Goal: Navigation & Orientation: Find specific page/section

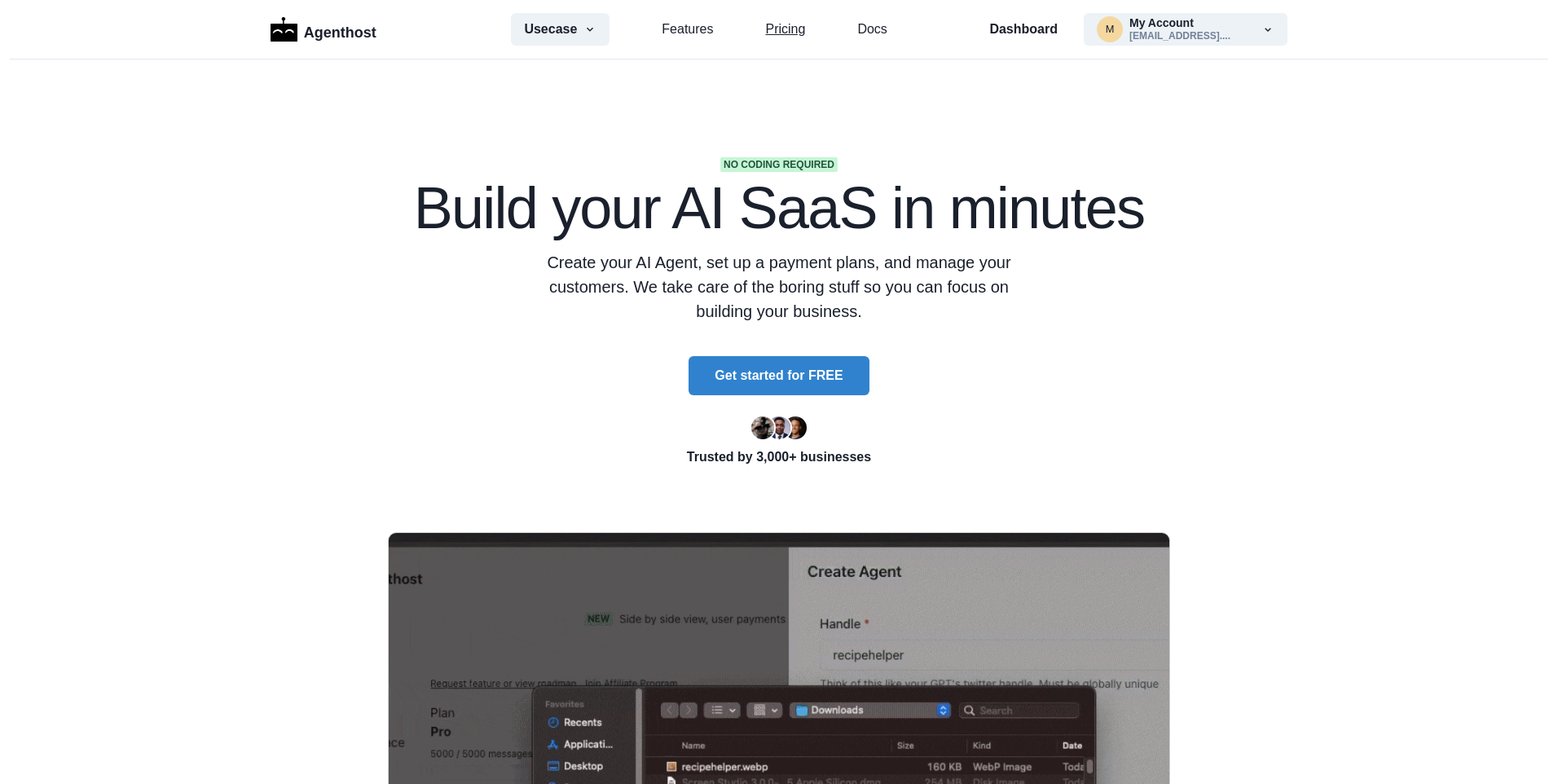
click at [795, 26] on link "Pricing" at bounding box center [785, 29] width 40 height 20
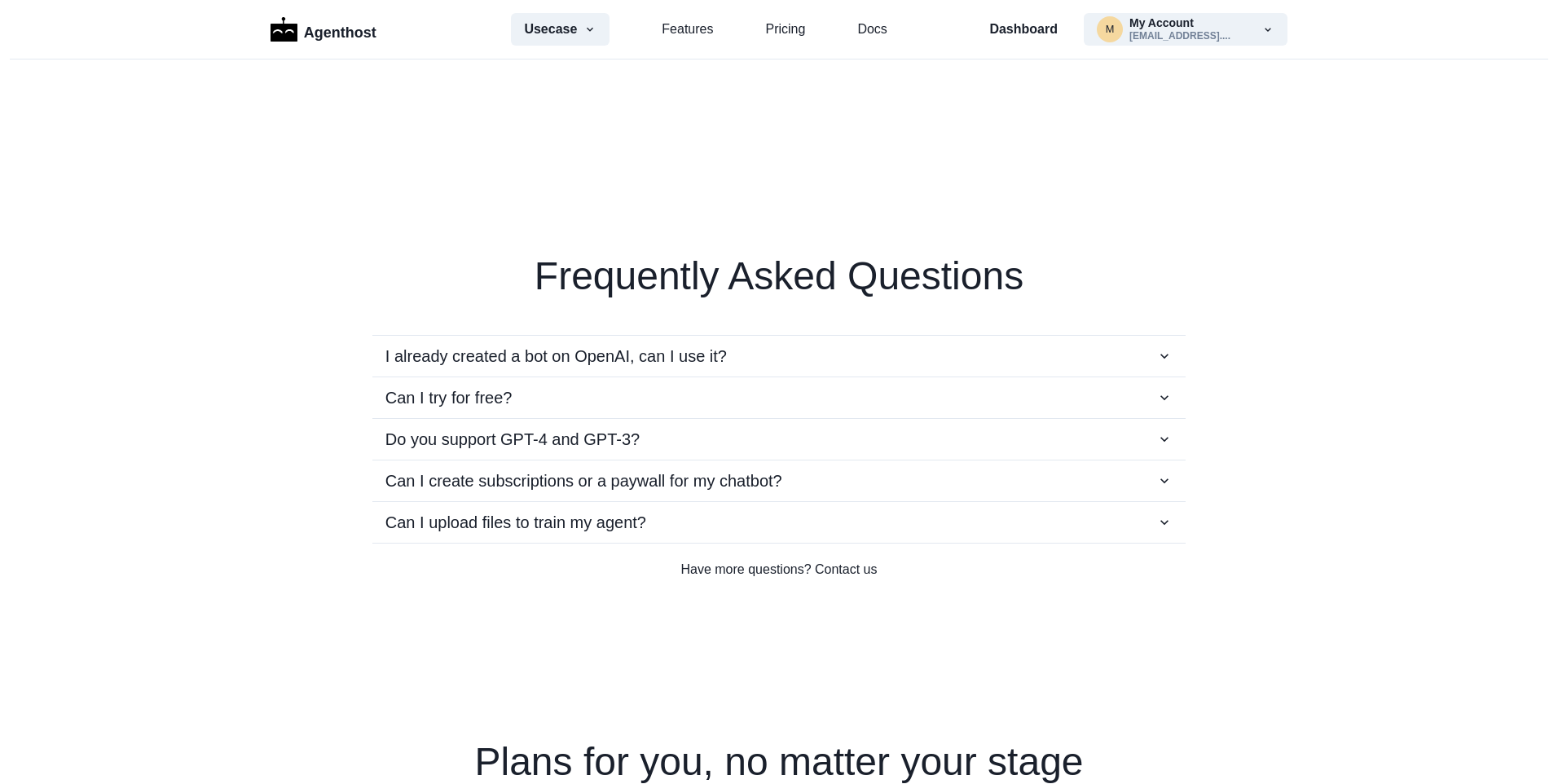
scroll to position [3514, 0]
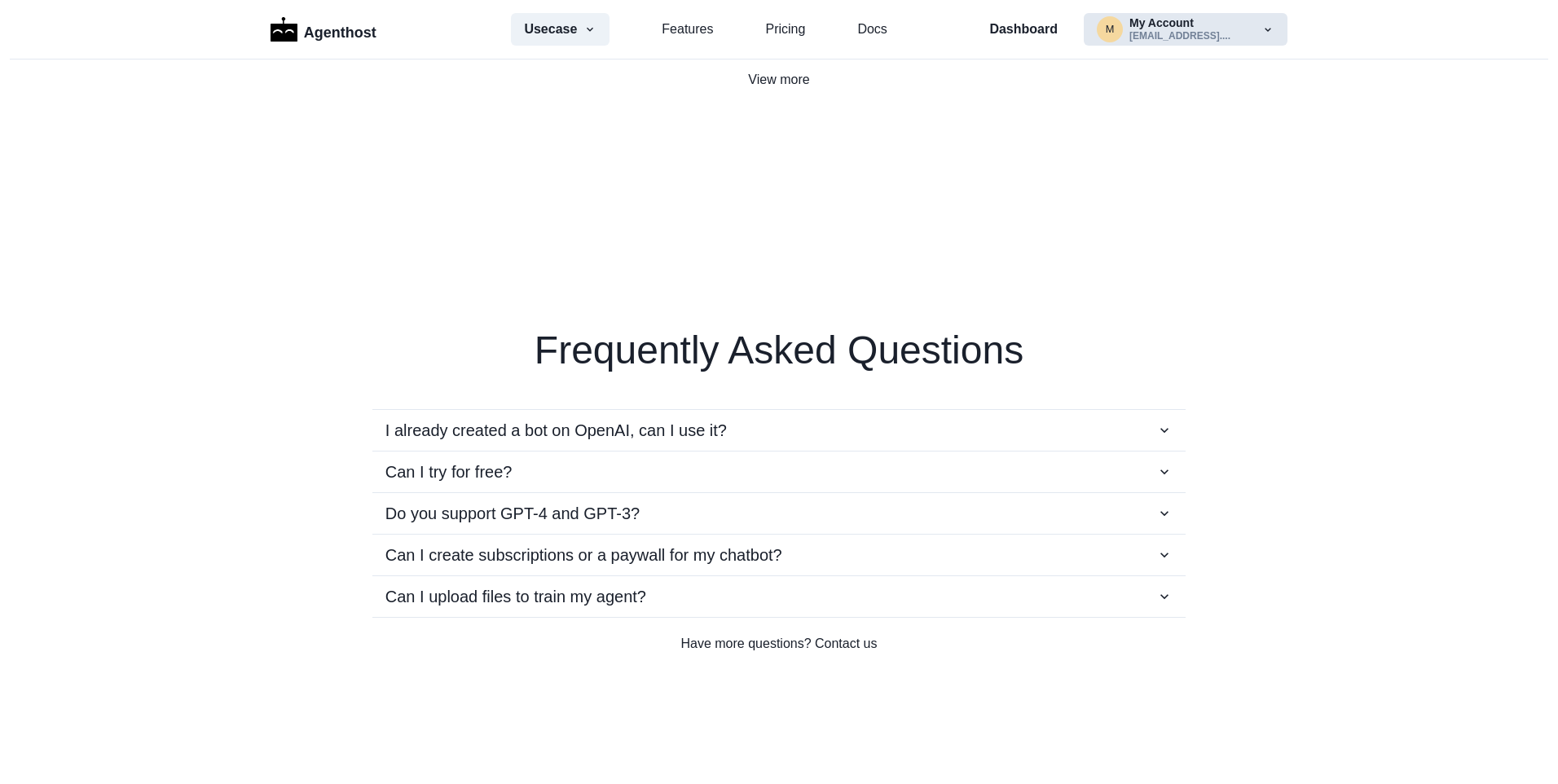
click at [1247, 27] on button "m My Account [EMAIL_ADDRESS]...." at bounding box center [1185, 29] width 204 height 32
click at [1158, 105] on button "Settings" at bounding box center [1168, 104] width 181 height 30
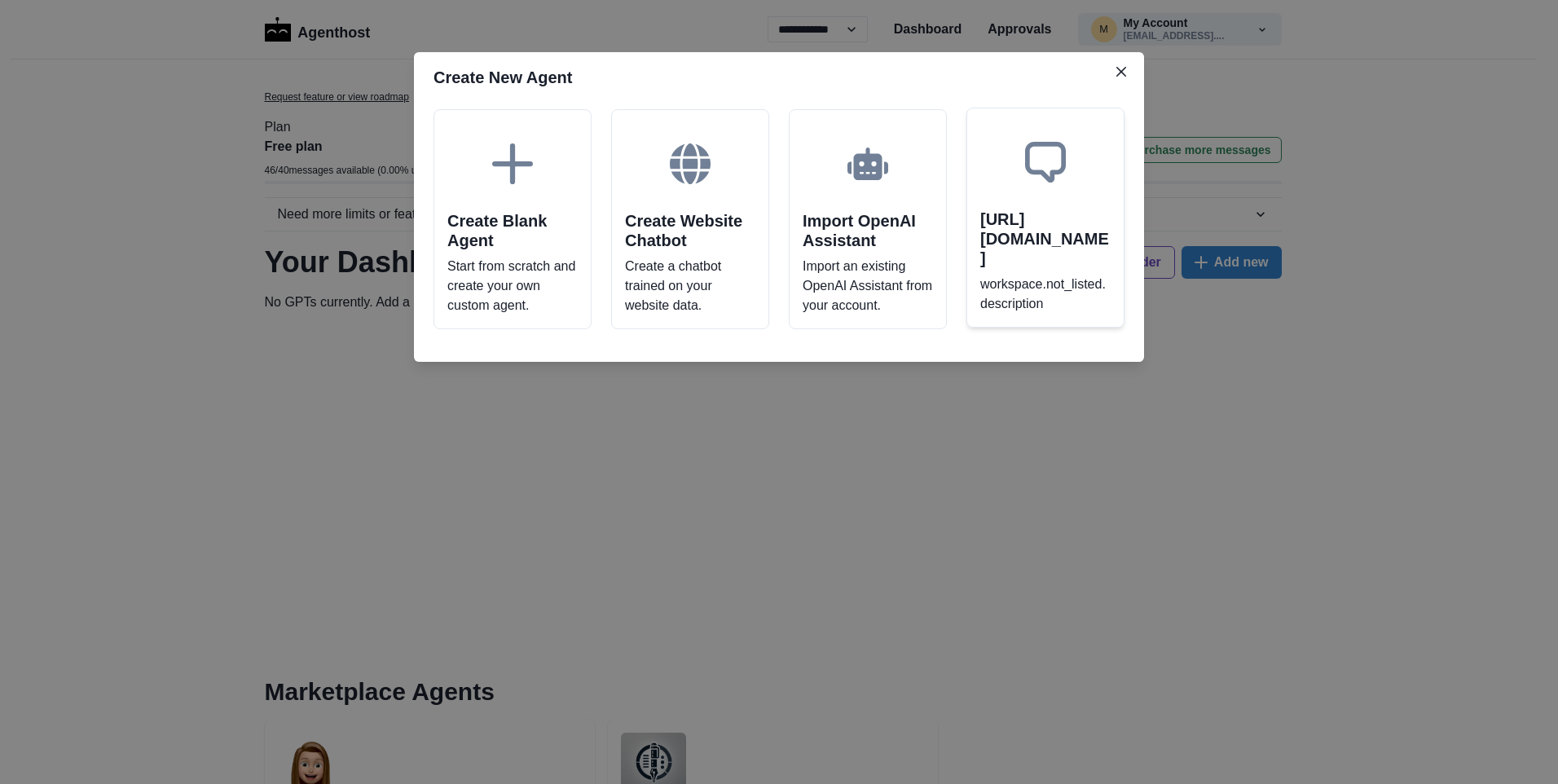
click at [1078, 232] on h2 "[URL][DOMAIN_NAME]" at bounding box center [1045, 238] width 131 height 59
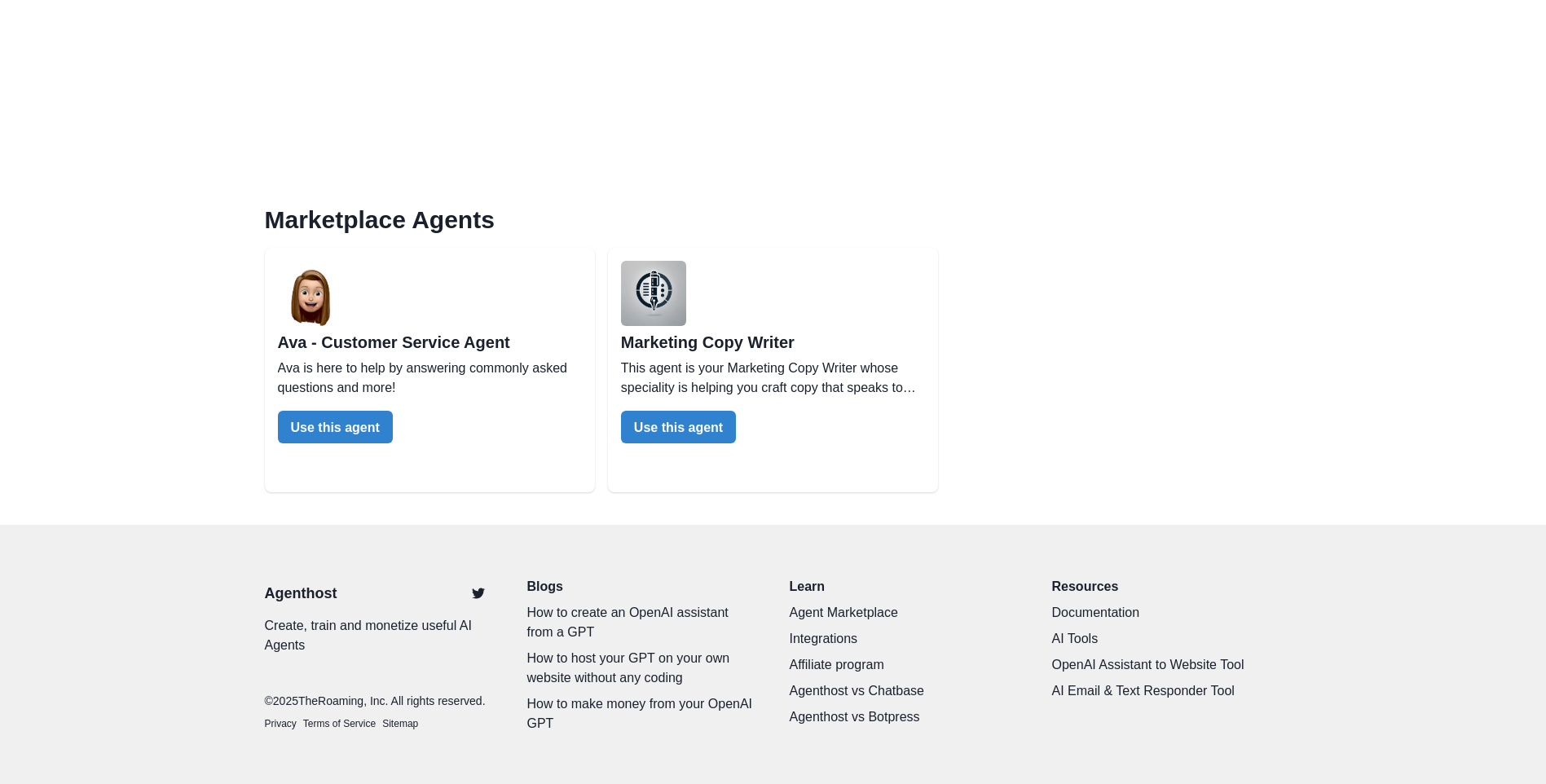
scroll to position [473, 0]
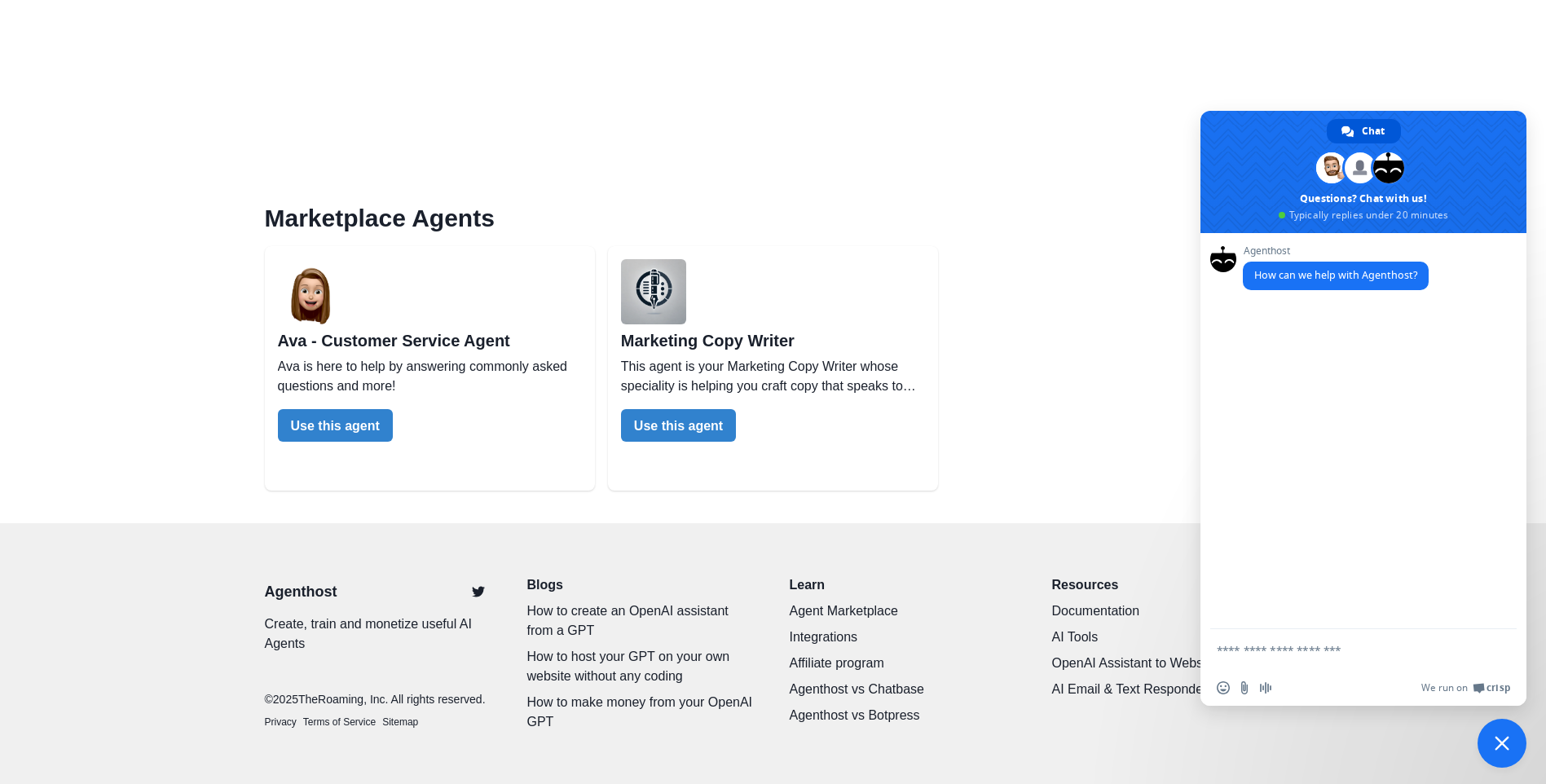
click at [1503, 740] on span "Close chat" at bounding box center [1501, 742] width 14 height 14
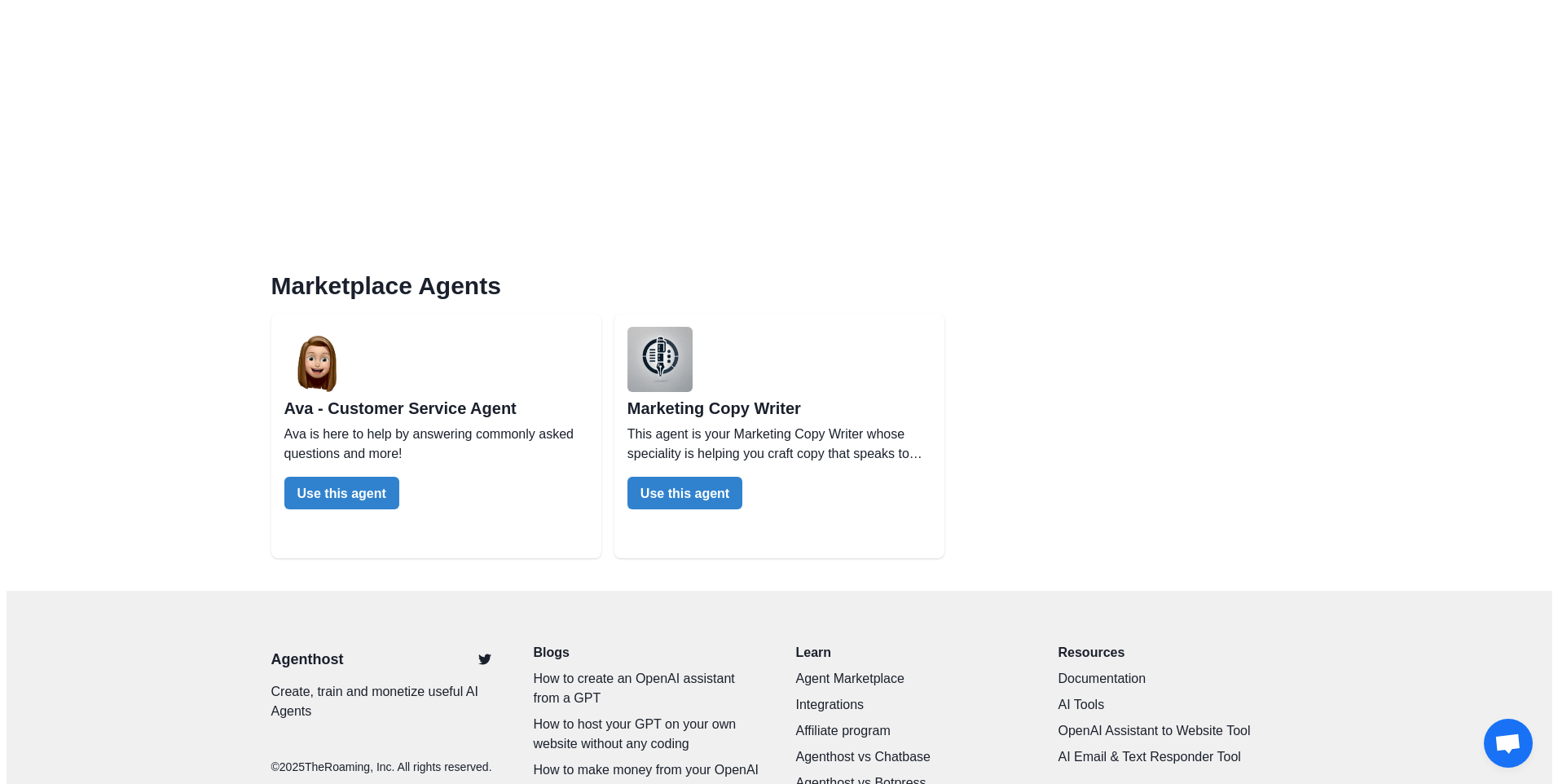
scroll to position [407, 0]
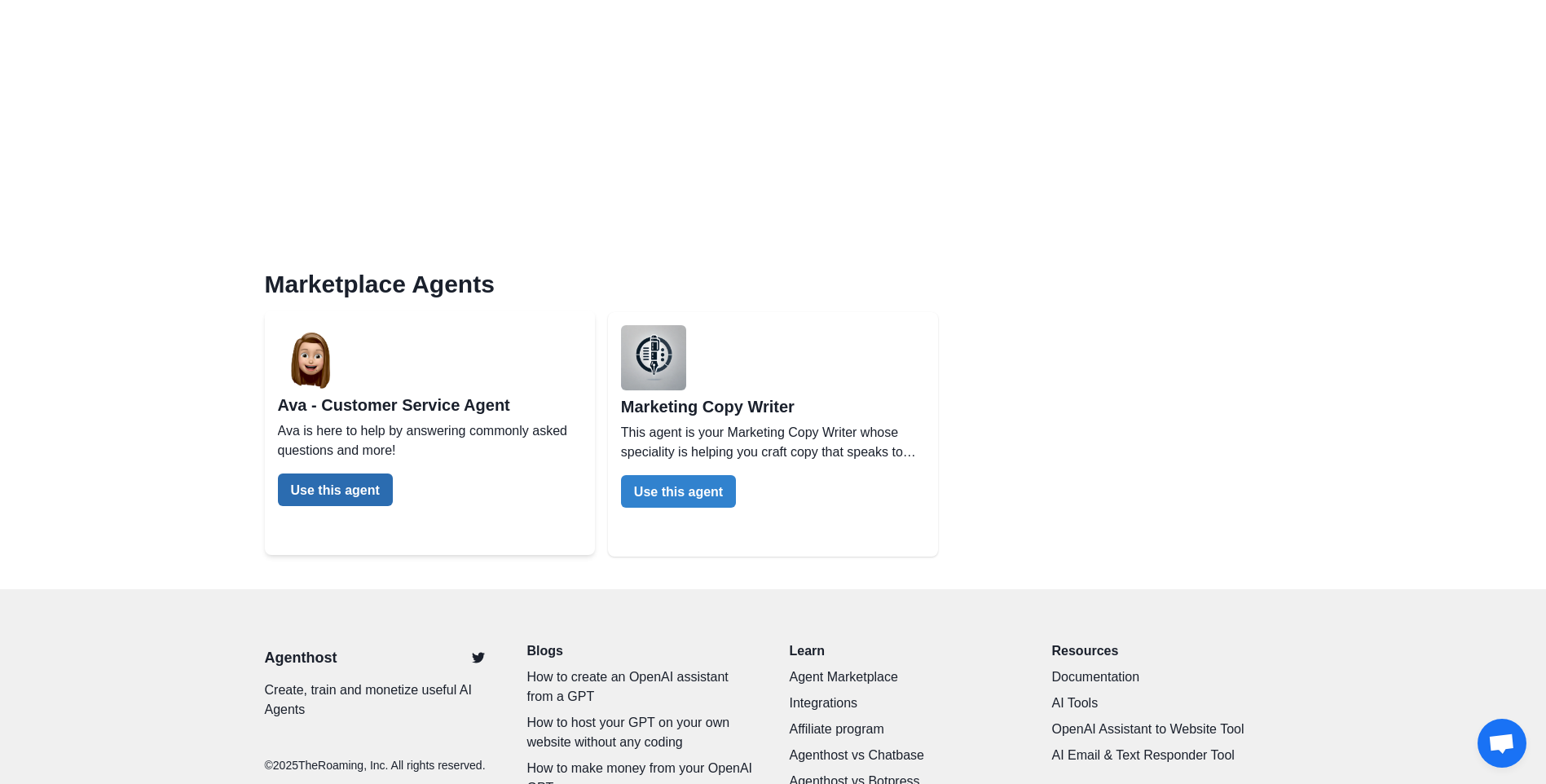
click at [328, 490] on button "Use this agent" at bounding box center [334, 490] width 115 height 32
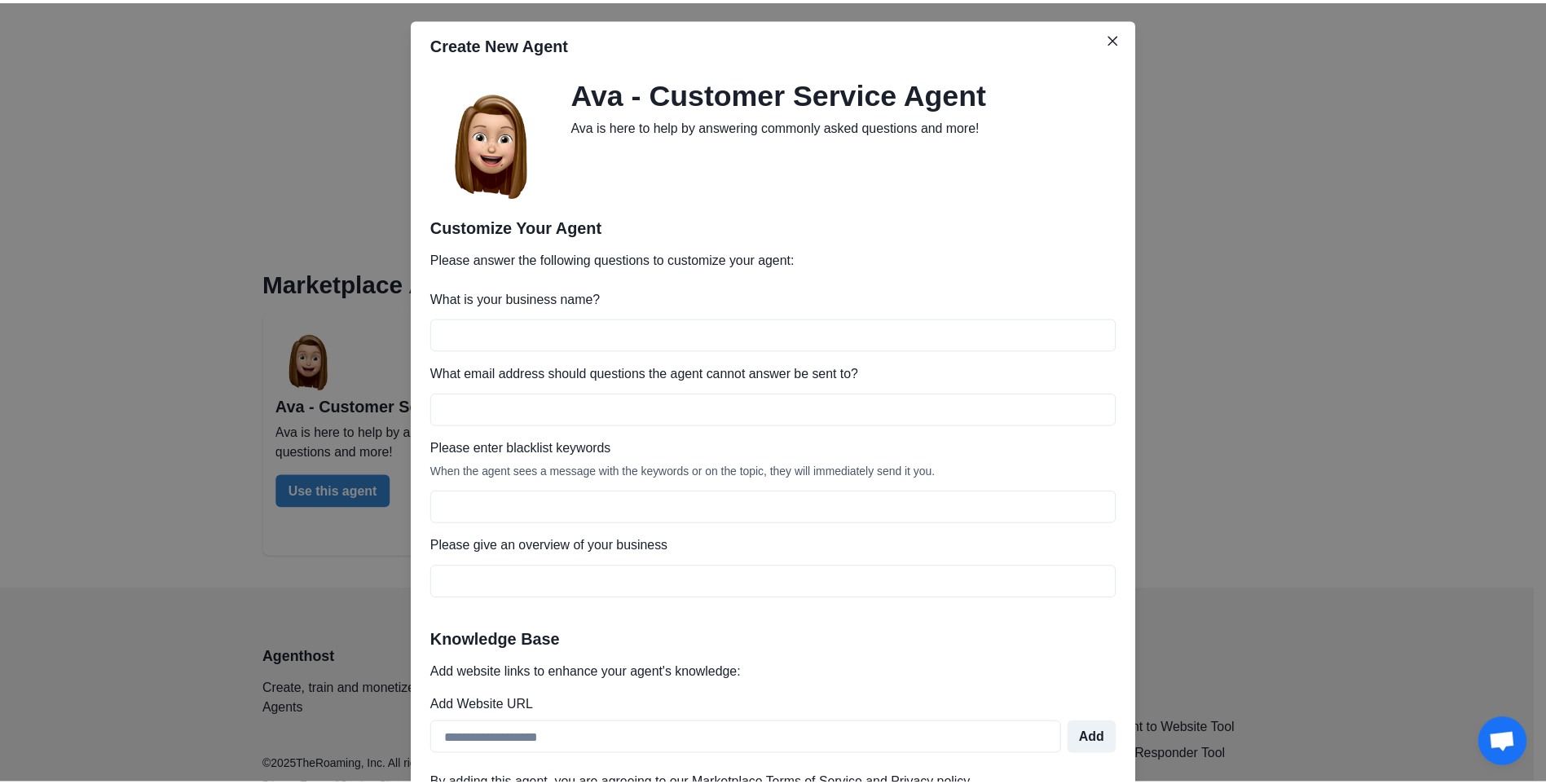
scroll to position [0, 0]
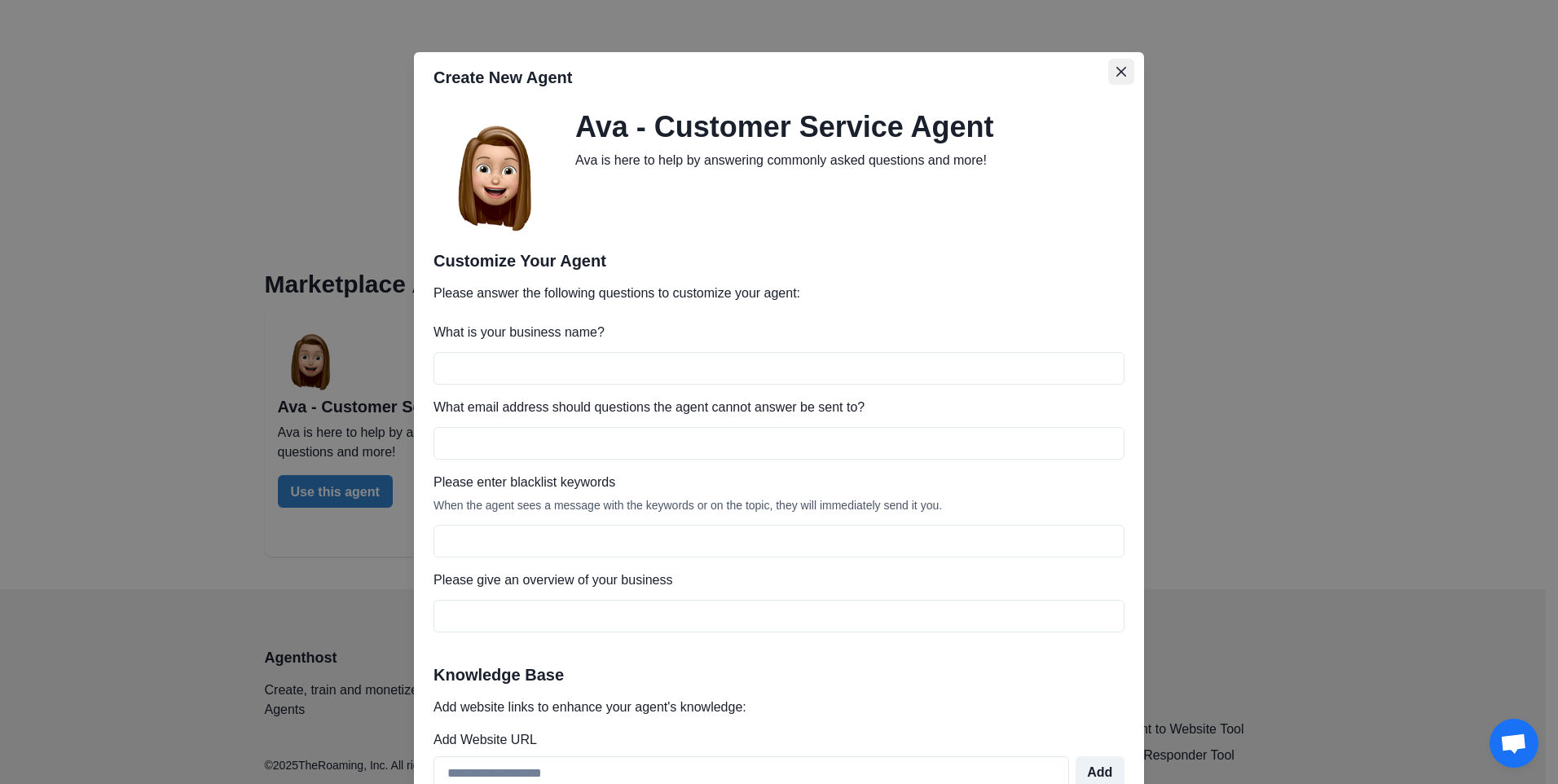
click at [1117, 72] on icon "Close" at bounding box center [1122, 72] width 10 height 10
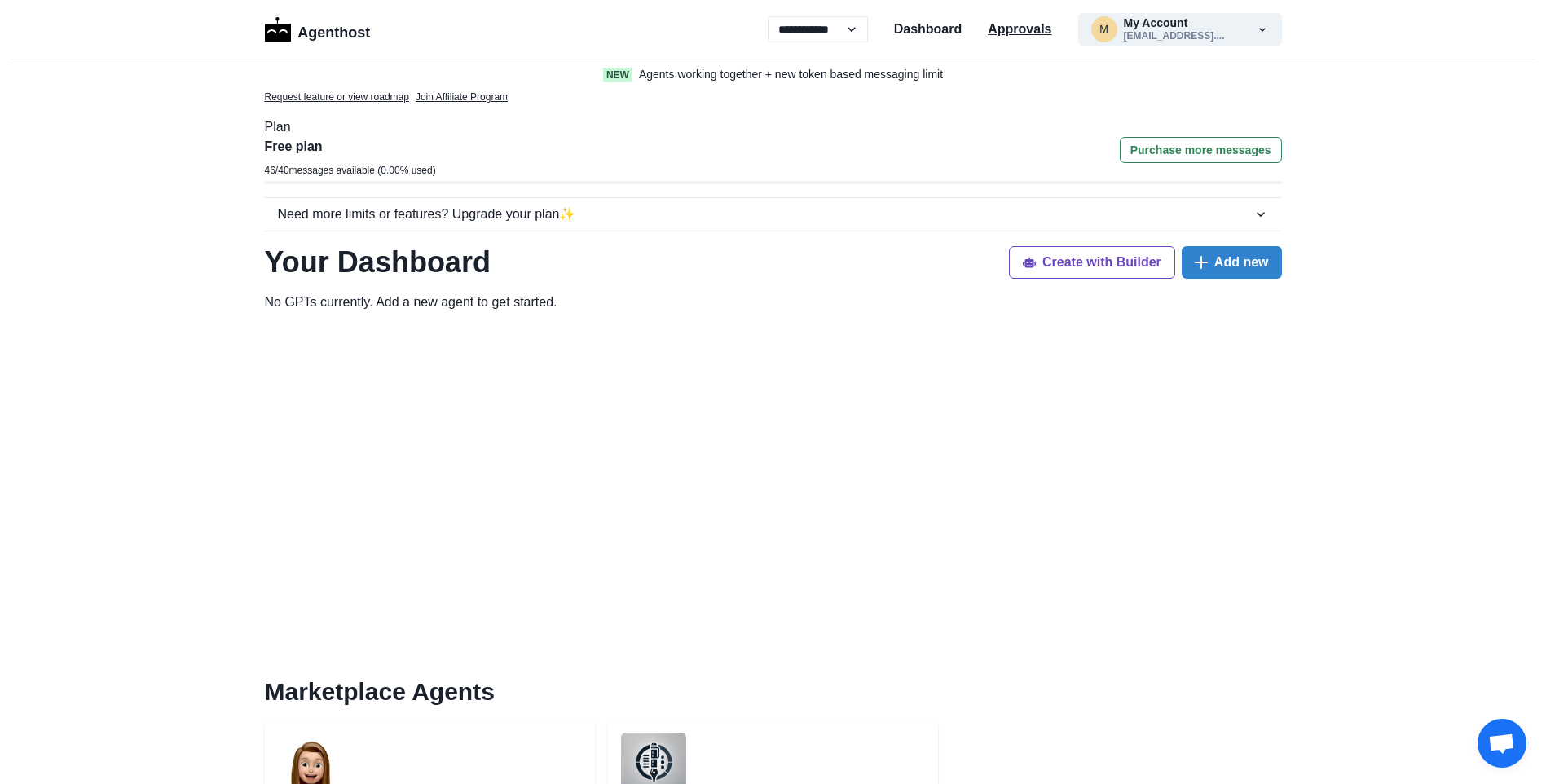
click at [995, 33] on p "Approvals" at bounding box center [1019, 29] width 64 height 20
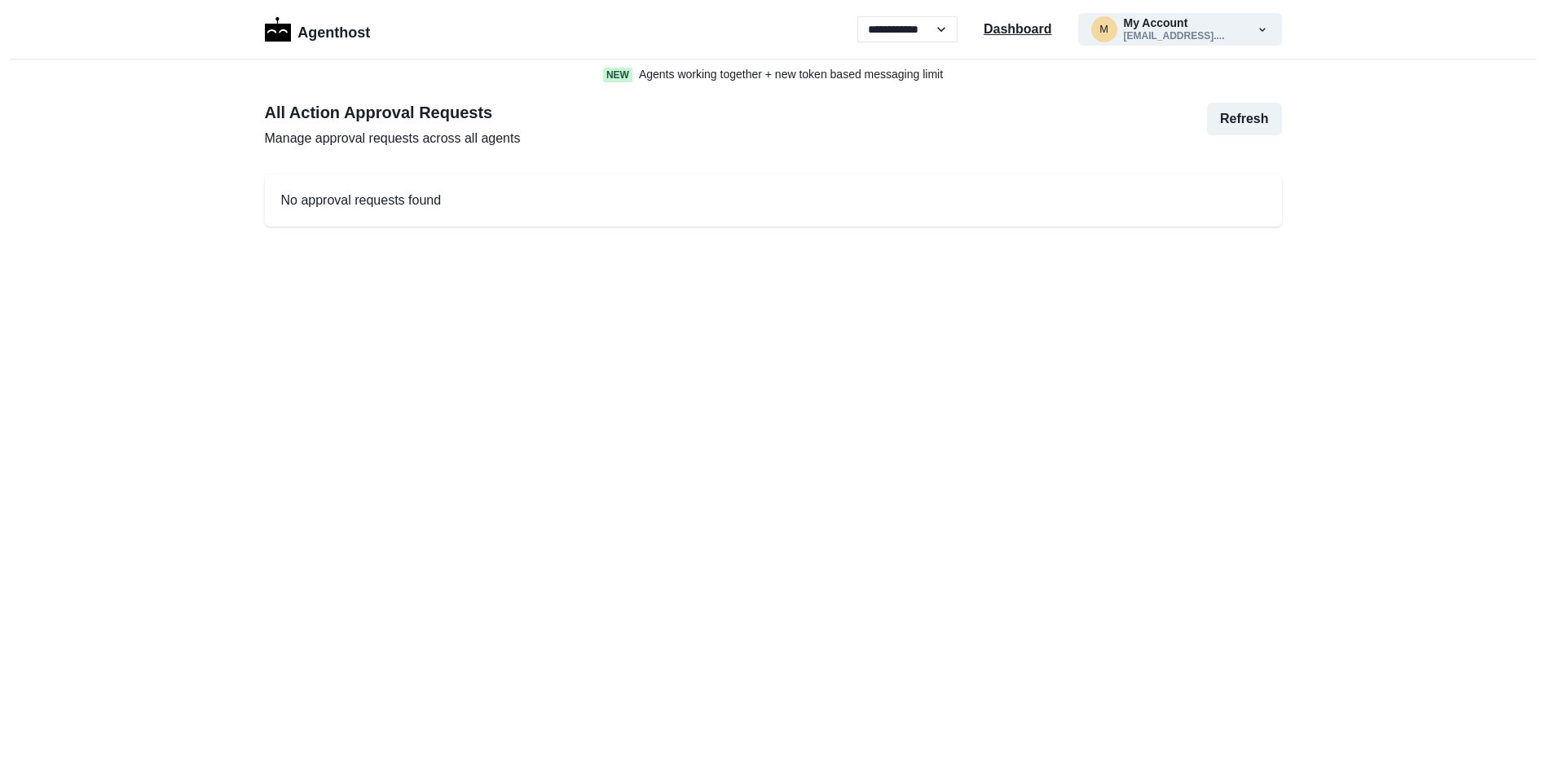
click at [1024, 31] on p "Dashboard" at bounding box center [1017, 29] width 69 height 20
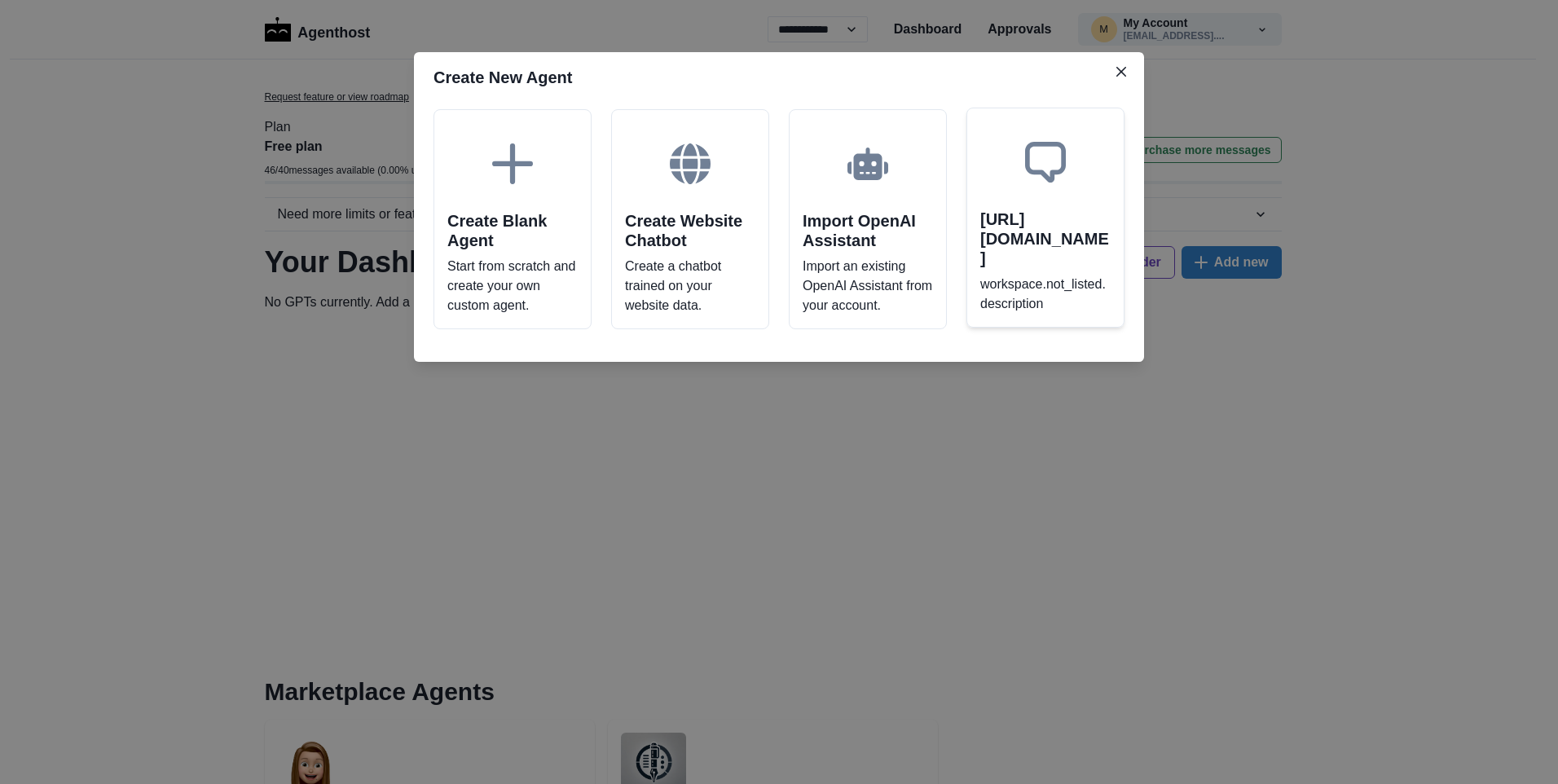
click at [1060, 254] on div "workspace.not_listed.name workspace.not_listed.description" at bounding box center [1045, 217] width 158 height 220
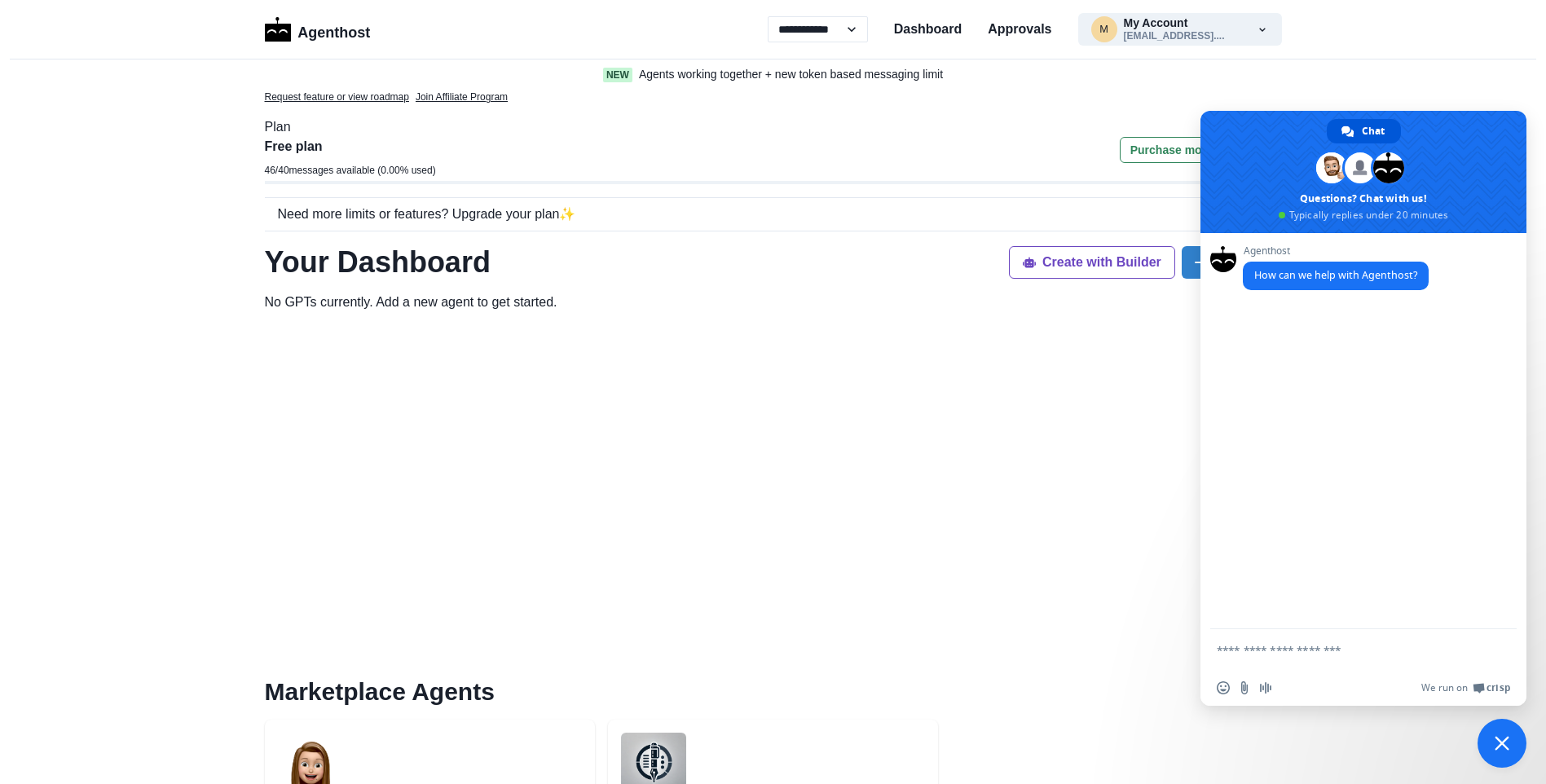
click at [1498, 741] on span "Close chat" at bounding box center [1501, 742] width 14 height 14
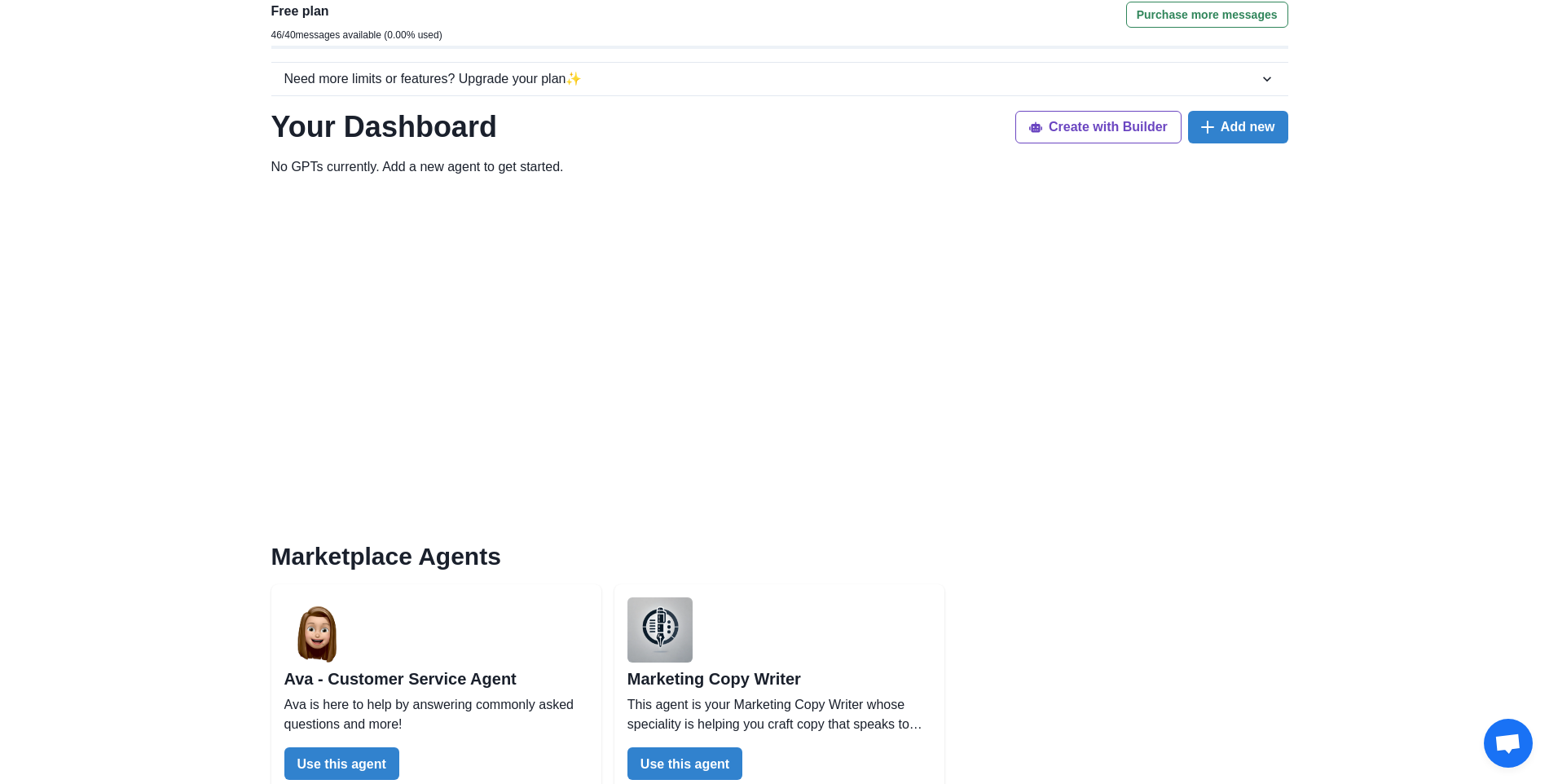
scroll to position [326, 0]
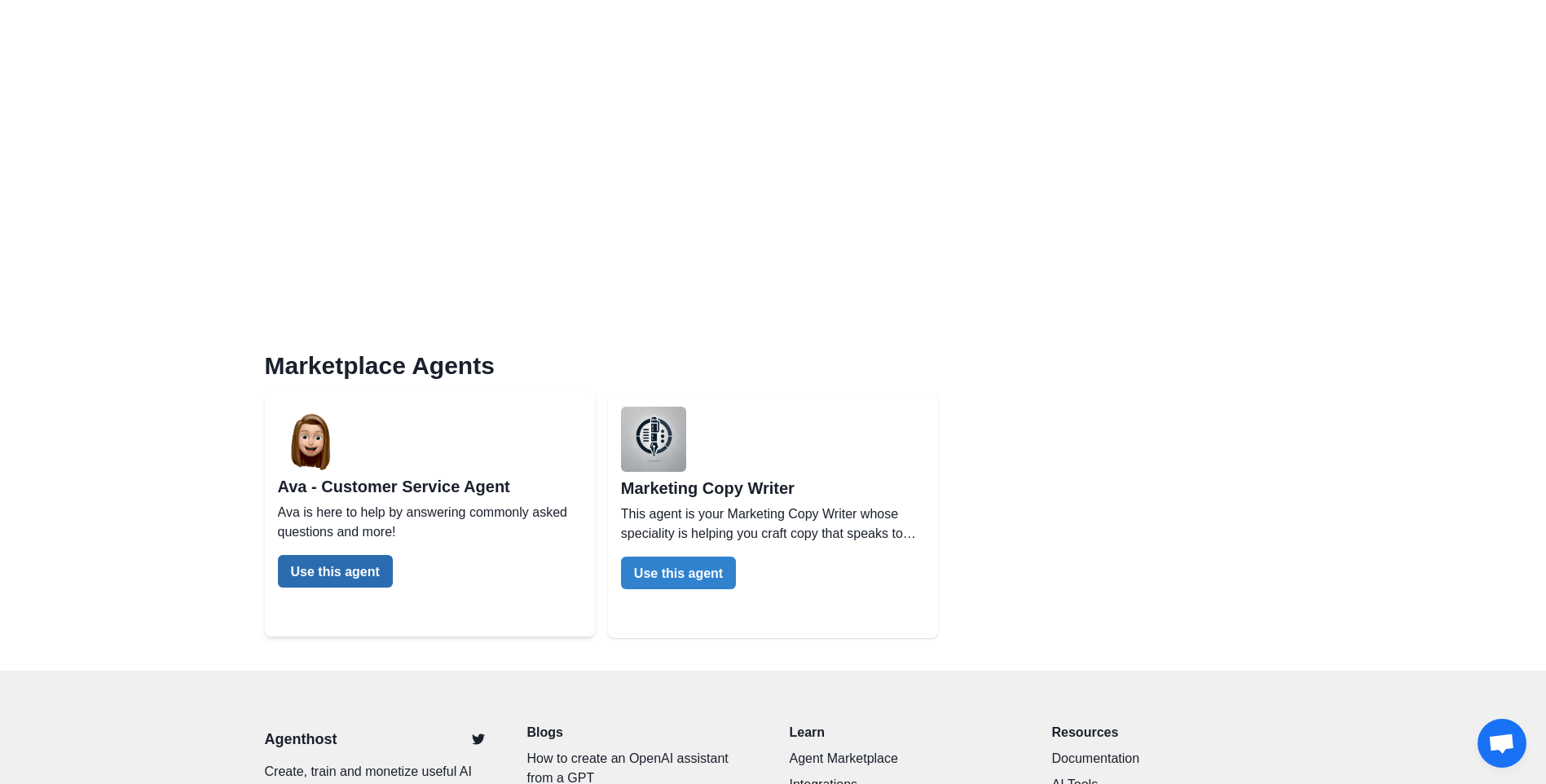
click at [308, 564] on button "Use this agent" at bounding box center [334, 571] width 115 height 32
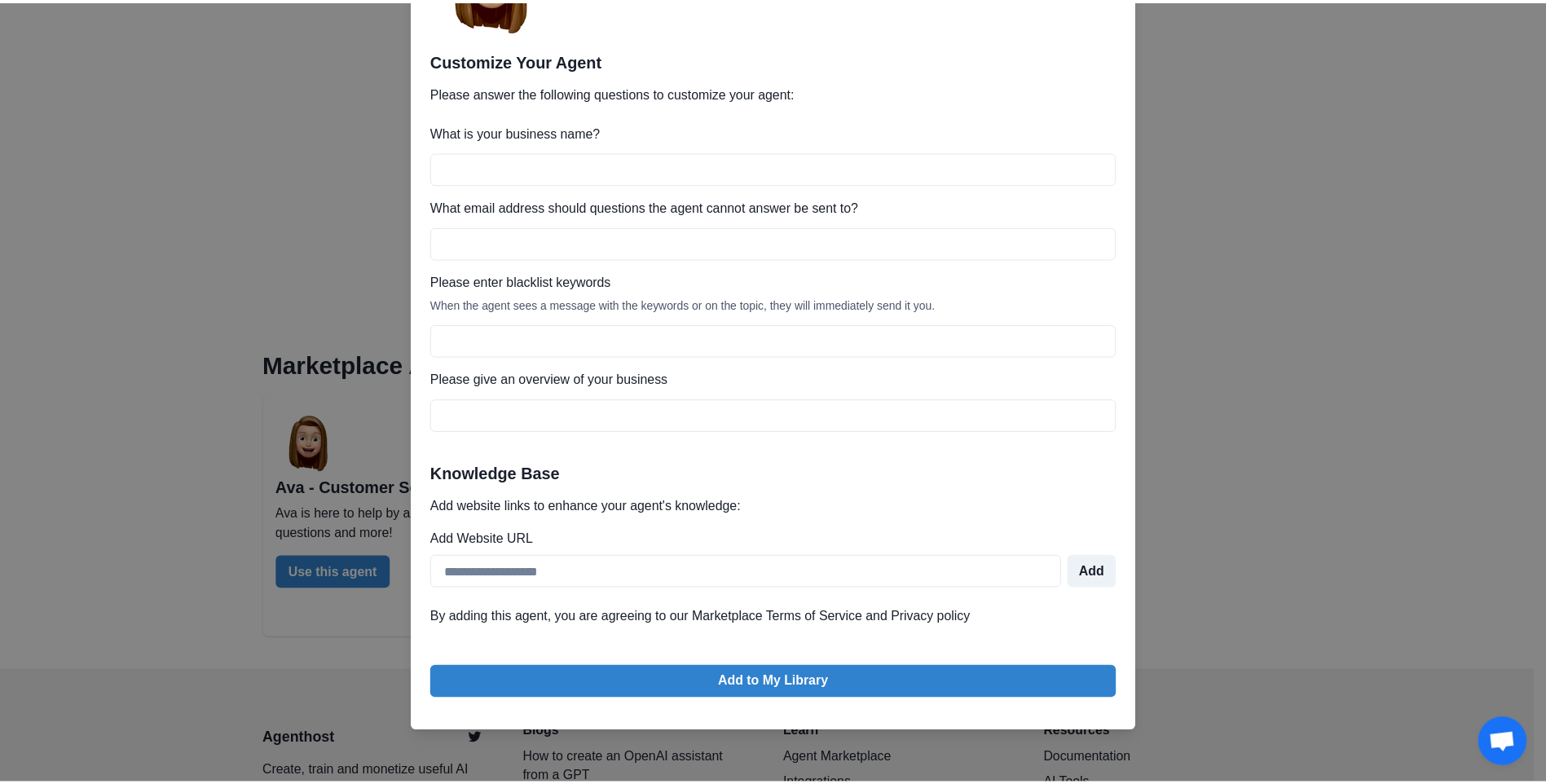
scroll to position [0, 0]
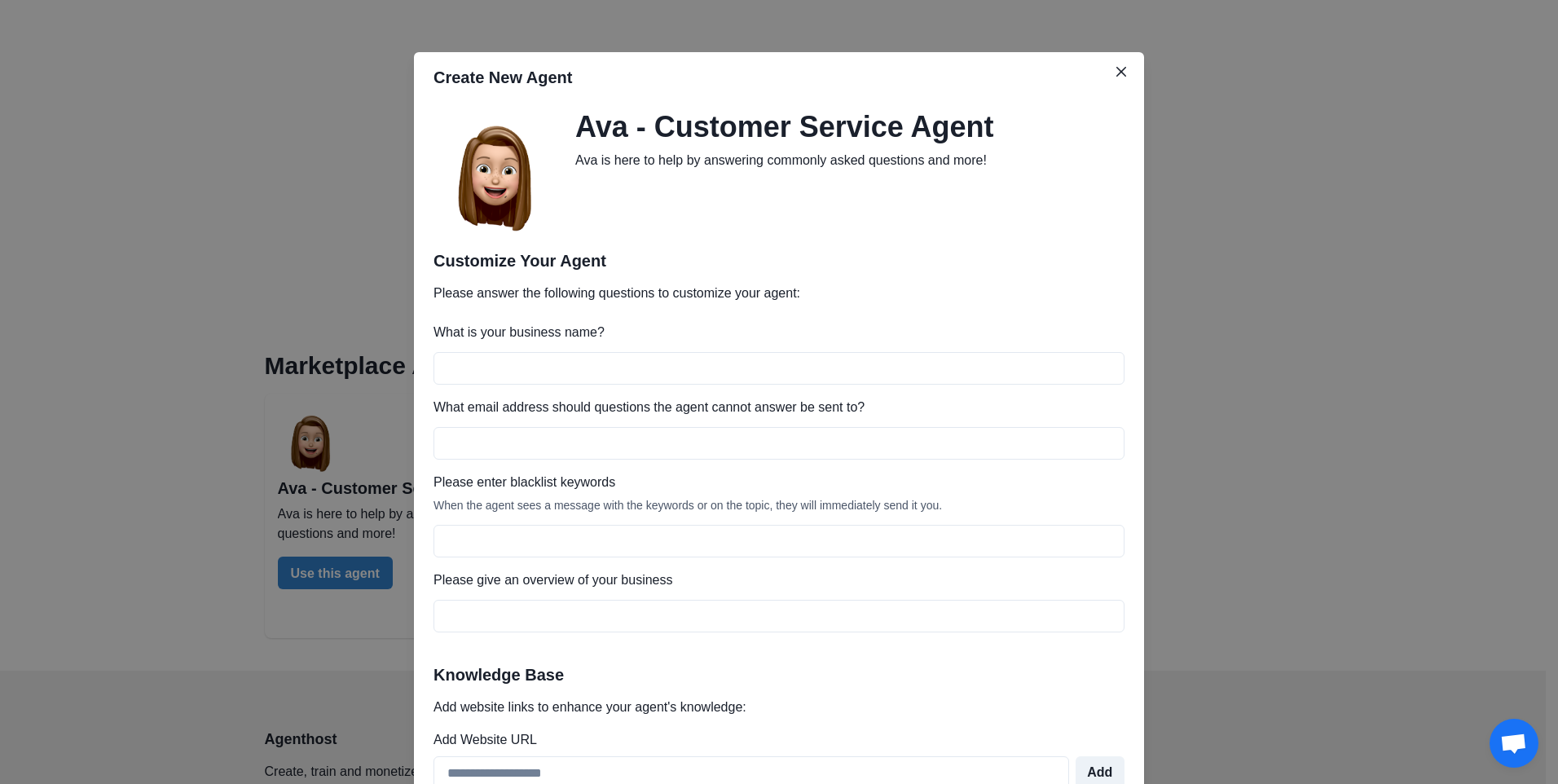
click at [166, 55] on div "Create New Agent Ava - Customer Service Agent Ava is here to help by answering …" at bounding box center [779, 392] width 1558 height 784
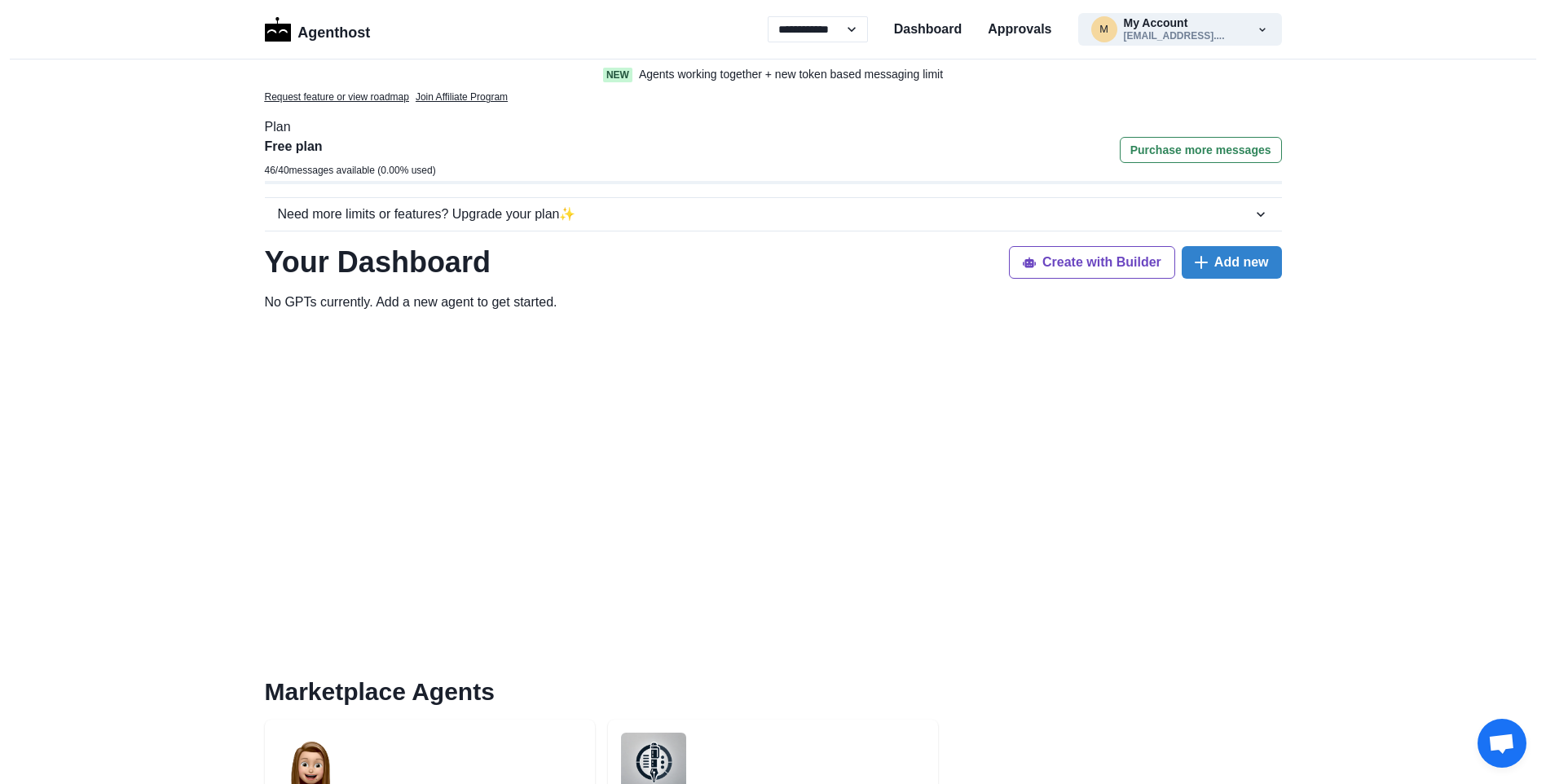
click at [338, 92] on p "Request feature or view roadmap" at bounding box center [337, 97] width 144 height 14
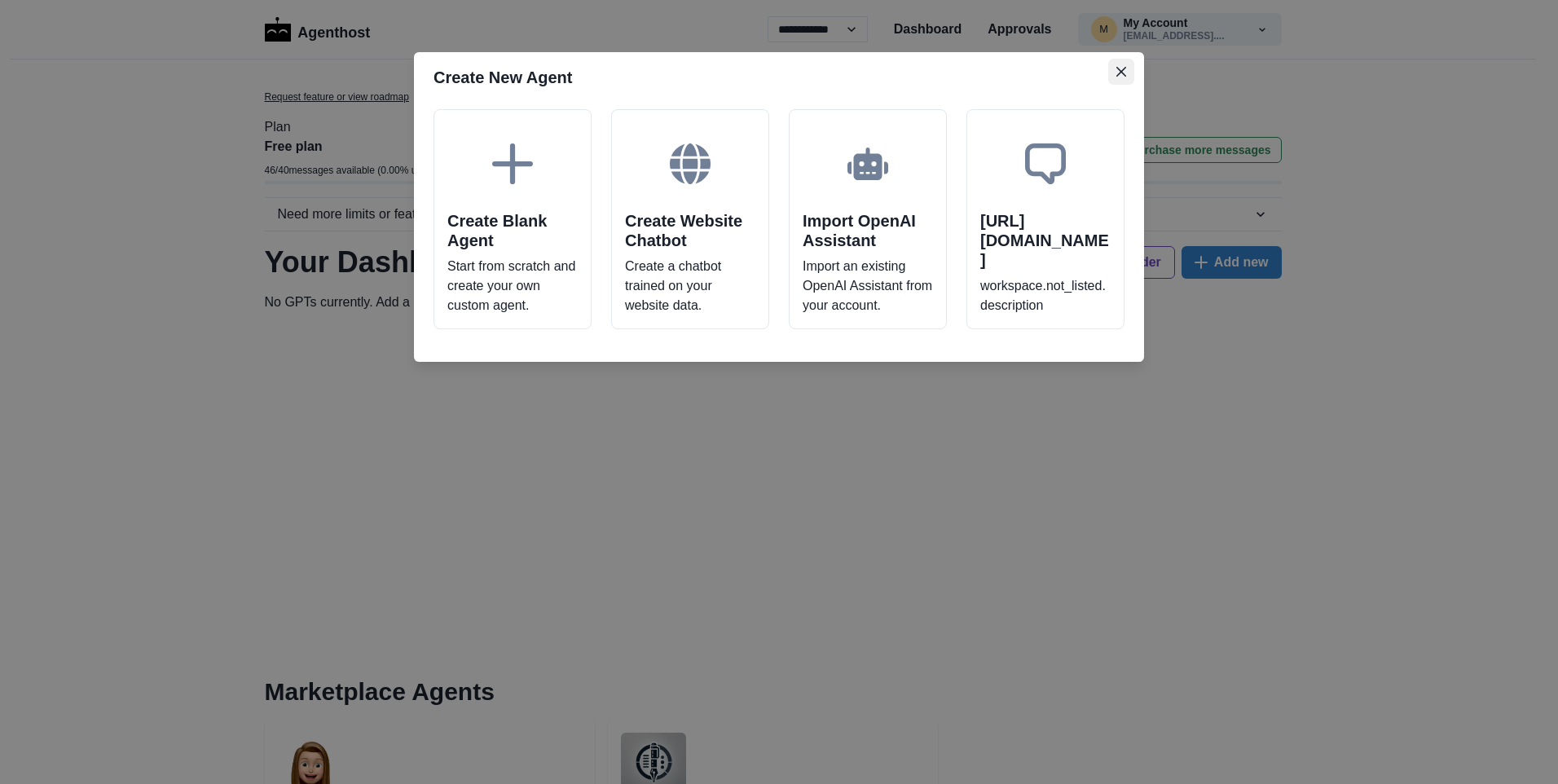
click at [1118, 79] on button "Close" at bounding box center [1121, 71] width 26 height 26
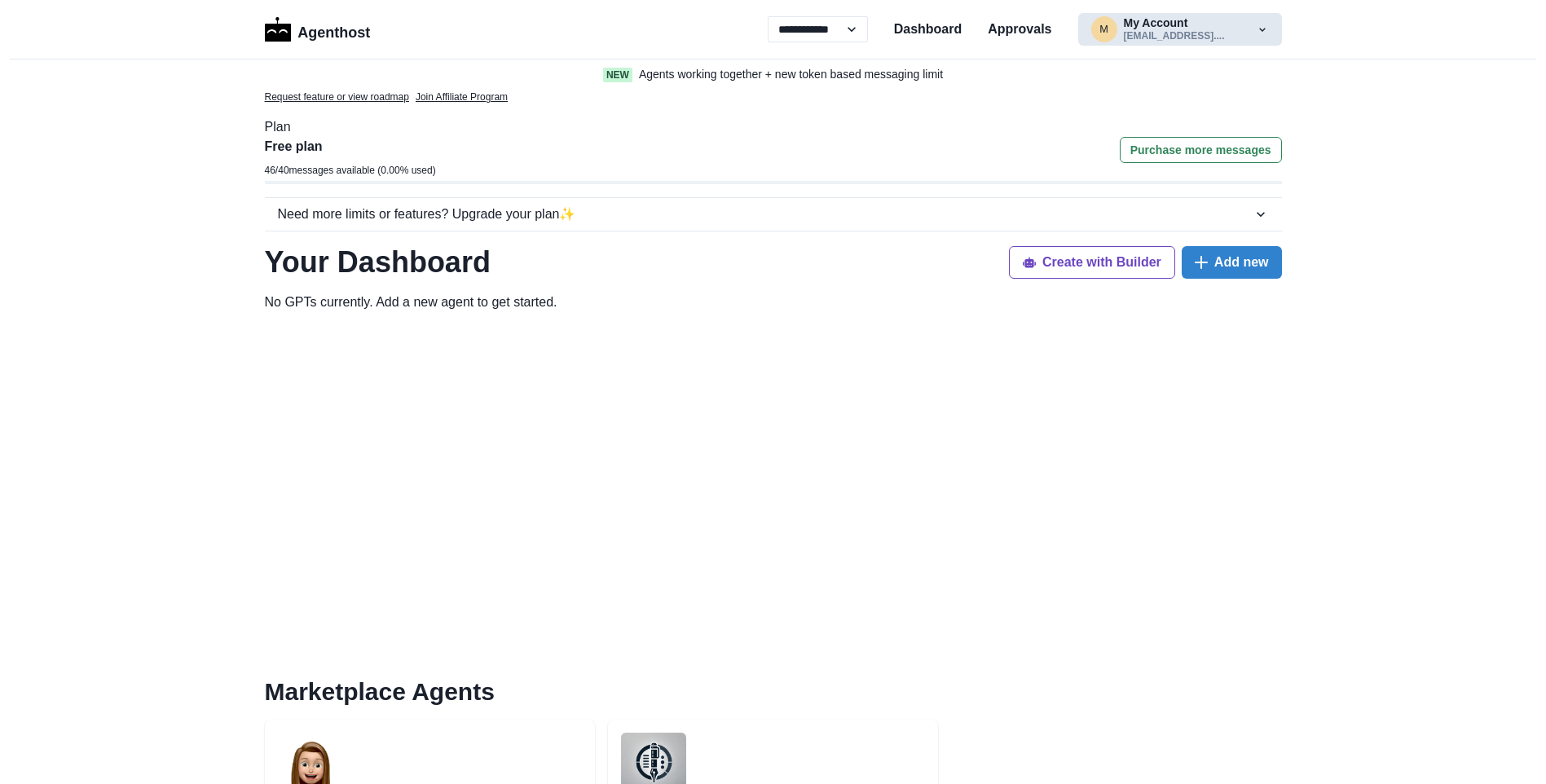
click at [1261, 28] on icon "button" at bounding box center [1262, 29] width 13 height 13
click at [1113, 98] on button "Settings" at bounding box center [1168, 104] width 181 height 30
